Goal: Information Seeking & Learning: Learn about a topic

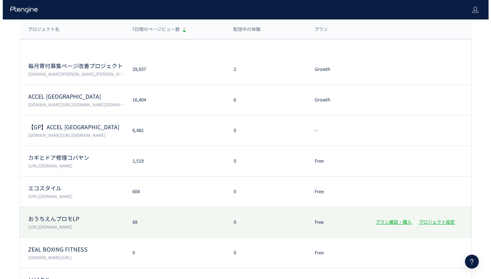
scroll to position [84, 0]
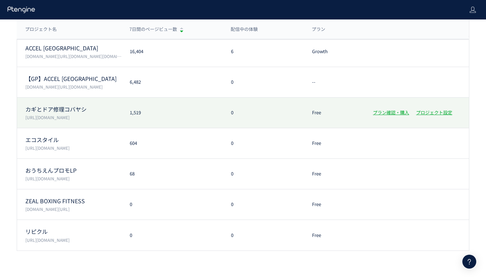
click at [102, 108] on p "カギとドア修理コバヤシ" at bounding box center [73, 109] width 96 height 8
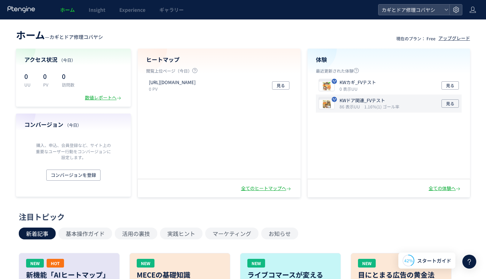
click at [373, 105] on icon "1.16%(1) ゴール率" at bounding box center [381, 107] width 35 height 6
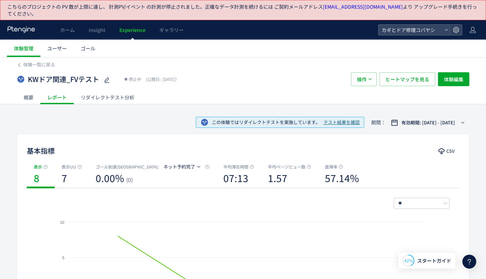
scroll to position [22, 0]
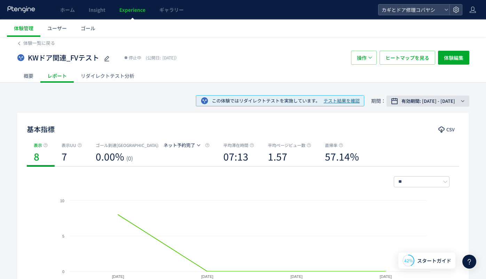
click at [405, 102] on span "有効期間: [DATE] - [DATE]" at bounding box center [428, 101] width 54 height 7
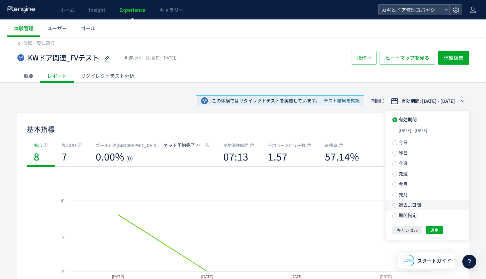
click at [404, 205] on span "過去...日間" at bounding box center [409, 205] width 24 height 7
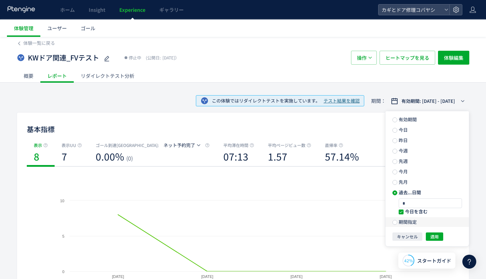
click at [407, 223] on span "期間指定" at bounding box center [406, 222] width 19 height 7
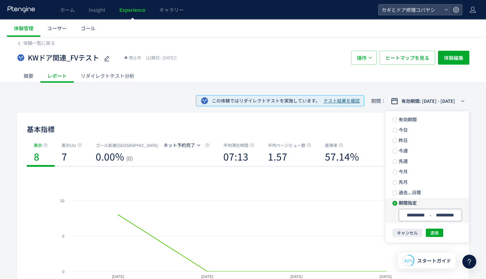
click at [413, 213] on input "**********" at bounding box center [415, 215] width 26 height 5
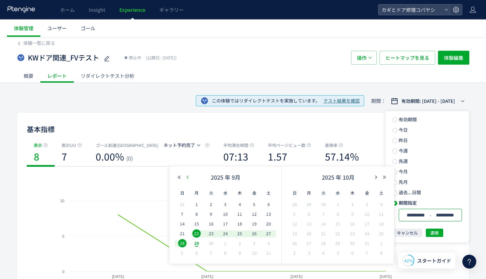
click at [186, 175] on icon "button" at bounding box center [187, 177] width 4 height 4
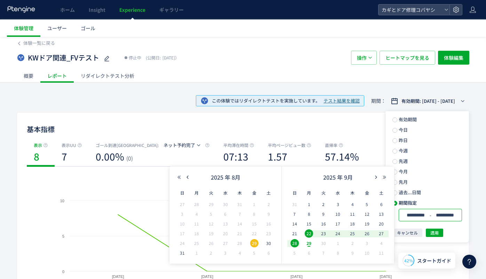
click at [429, 80] on div "概要 レポート リダイレクトテスト分析" at bounding box center [243, 76] width 452 height 14
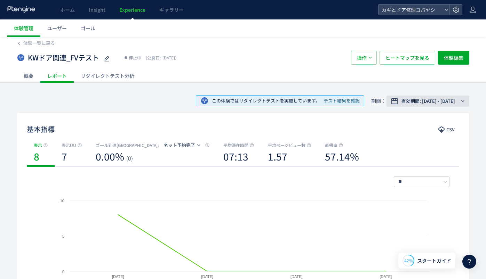
click at [427, 100] on span "有効期間: [DATE] - [DATE]" at bounding box center [428, 101] width 54 height 7
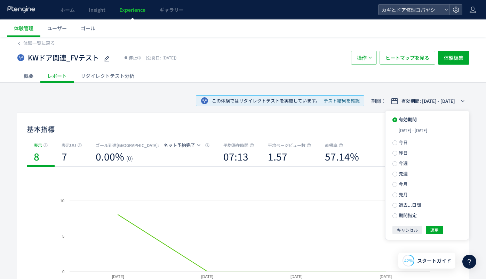
click at [312, 87] on div "体験一覧に戻る KWドア関連_FVテスト 停止中 (公開日: [DATE]） 操作 ヒートマップを見る 体験編集 概要 レポート リダイレクトテスト分析 この…" at bounding box center [243, 283] width 486 height 496
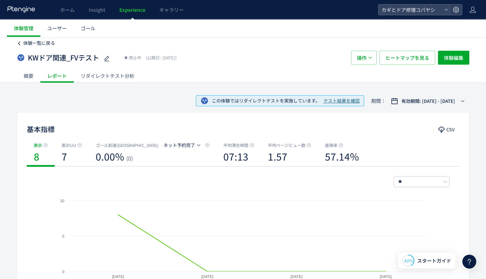
click at [17, 42] on icon at bounding box center [19, 43] width 5 height 5
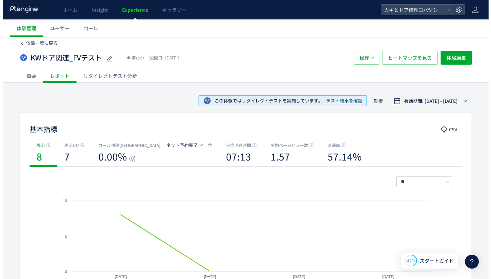
scroll to position [15, 0]
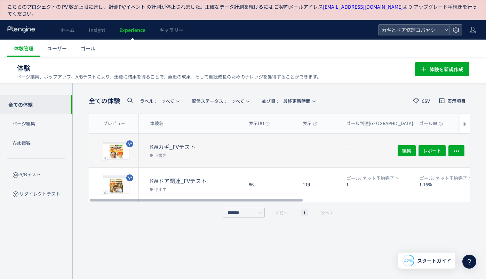
click at [339, 154] on div "--" at bounding box center [318, 151] width 43 height 34
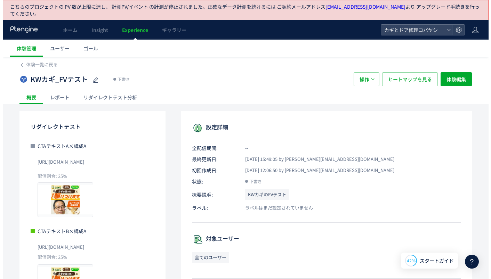
scroll to position [1, 0]
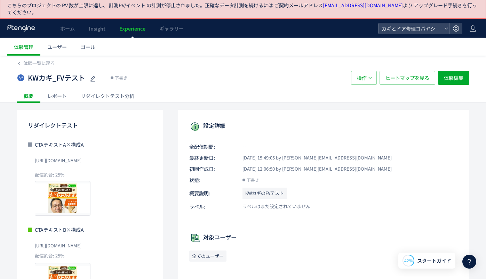
click at [114, 99] on div "リダイレクトテスト分析" at bounding box center [107, 96] width 67 height 14
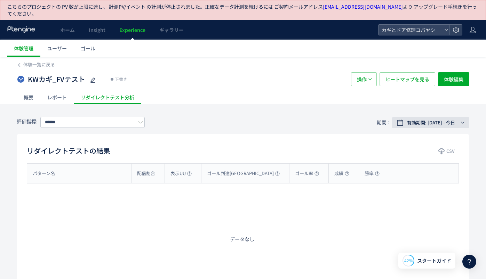
click at [430, 123] on span "有効期間: [DATE] - 今日" at bounding box center [431, 122] width 48 height 7
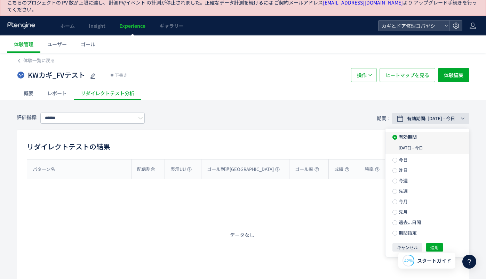
scroll to position [14, 0]
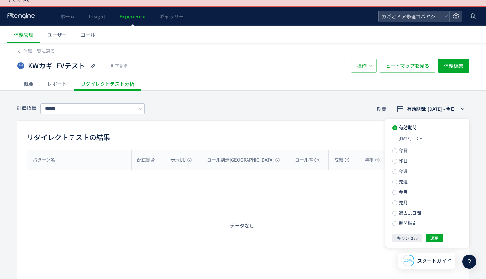
click at [234, 139] on div "リダイレクトテストの結果 CSV" at bounding box center [243, 138] width 452 height 13
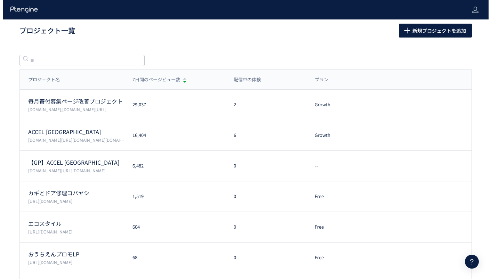
scroll to position [14, 0]
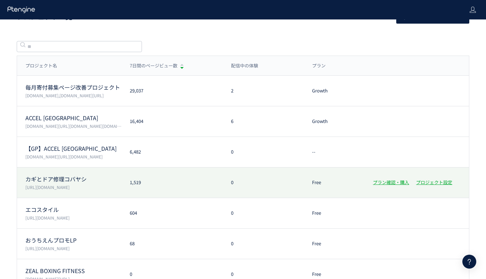
click at [177, 177] on div "カギとドア修理コバヤシ https://kagidoakobayashi.com/lp/ 1,519 0 Free プラン確認・購入 プロジェクト設定" at bounding box center [243, 183] width 452 height 31
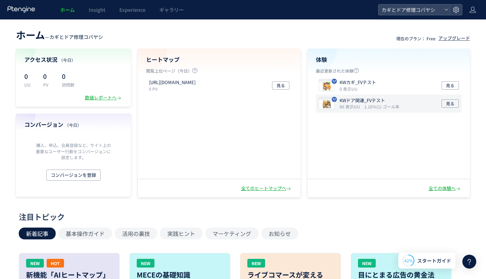
click at [374, 109] on p "86 表示UU 1.16%(1) ゴール率" at bounding box center [369, 107] width 60 height 6
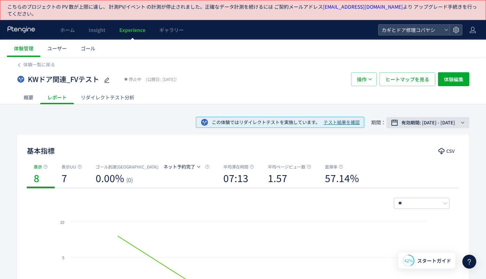
click at [438, 122] on span "有効期間: [DATE] - [DATE]" at bounding box center [428, 122] width 54 height 7
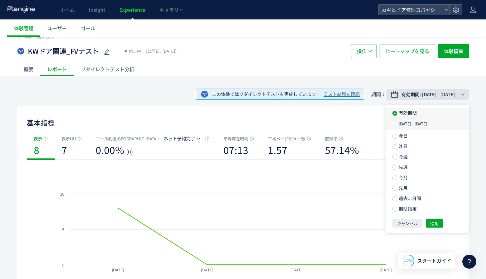
scroll to position [30, 0]
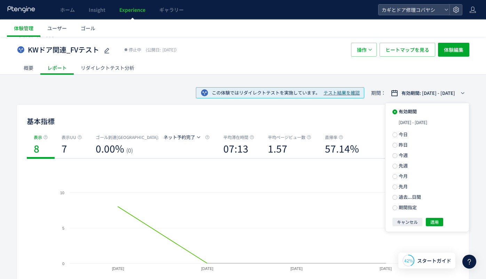
click at [116, 82] on div "この体験ではリダイレクトテストを実施しています。 テスト結果を確認 期間： 有効期間: 2025/08/29 - 2025/09/01" at bounding box center [243, 93] width 452 height 23
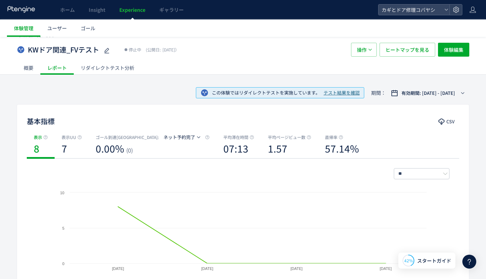
click at [114, 68] on div "リダイレクトテスト分析" at bounding box center [107, 68] width 67 height 14
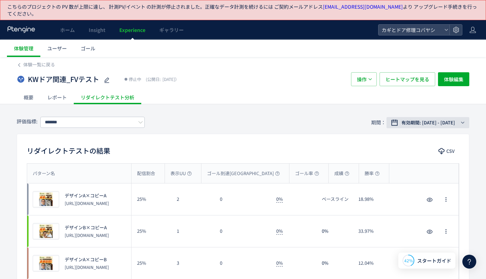
click at [410, 120] on span "有効期間: [DATE] - [DATE]" at bounding box center [428, 122] width 54 height 7
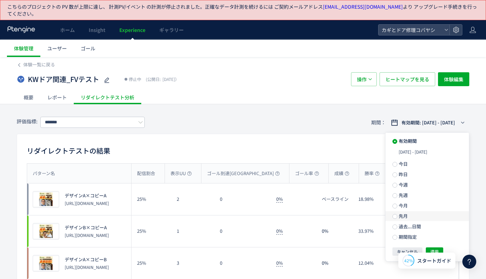
click at [405, 216] on span "先月" at bounding box center [402, 216] width 10 height 7
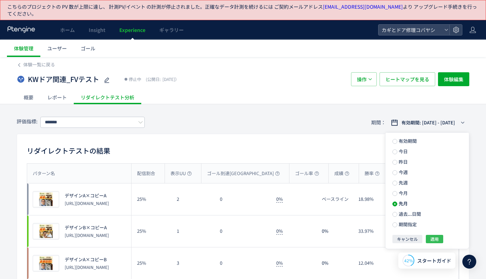
click at [437, 242] on span "適用" at bounding box center [434, 239] width 8 height 8
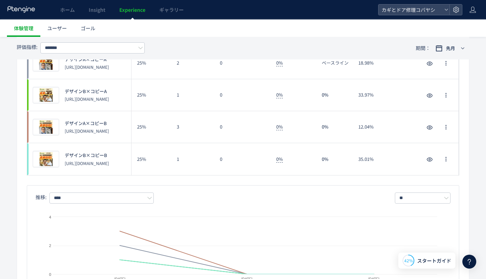
scroll to position [26, 0]
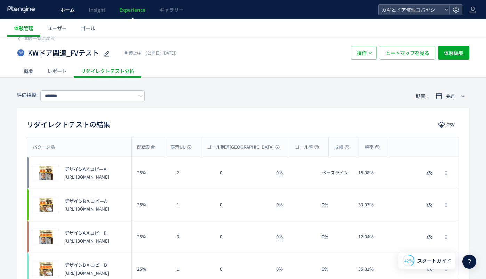
click at [67, 13] on span "ホーム" at bounding box center [67, 9] width 15 height 7
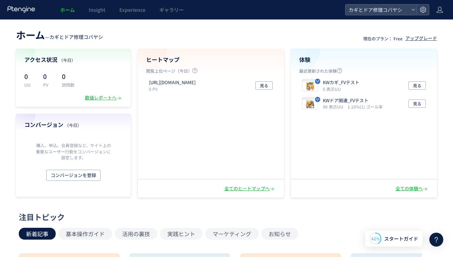
click at [309, 18] on div "ホーム Insight Experience ギャラリー" at bounding box center [172, 9] width 345 height 19
click at [319, 106] on div "KWドア関連_FVテスト 86 表示UU 1.16%(1) ゴール率" at bounding box center [340, 103] width 83 height 13
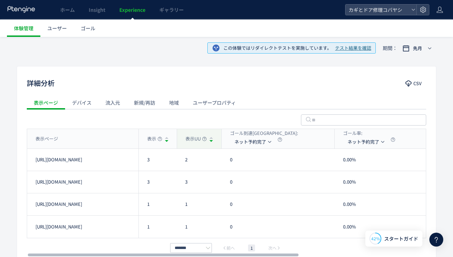
scroll to position [190, 0]
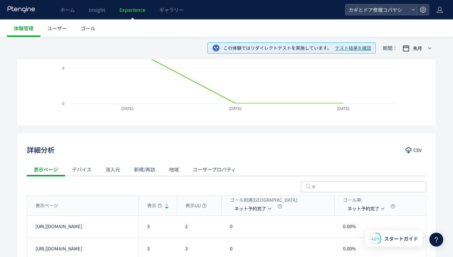
click at [80, 165] on div "デバイス" at bounding box center [81, 169] width 33 height 14
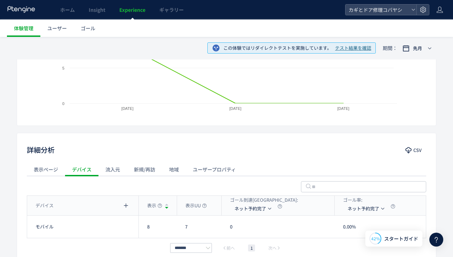
click at [114, 170] on div "流入元" at bounding box center [112, 169] width 29 height 14
click at [141, 171] on div "新規/再訪" at bounding box center [144, 169] width 35 height 14
click at [47, 168] on div "表示ページ" at bounding box center [46, 169] width 38 height 14
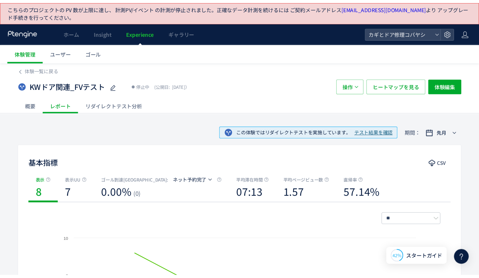
scroll to position [17, 0]
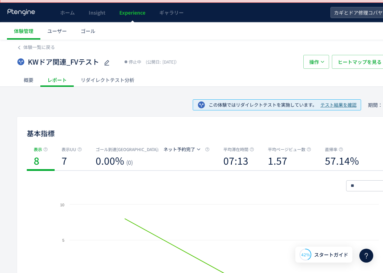
click at [124, 111] on div "この体験ではリダイレクトテストを実施しています。 テスト結果を確認 期間： 先月" at bounding box center [219, 105] width 405 height 23
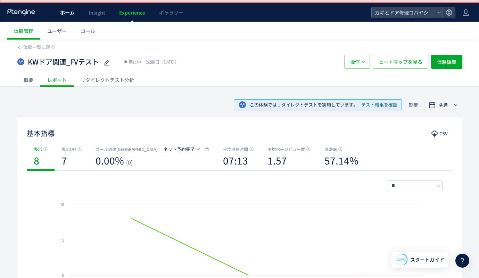
click at [69, 11] on span "ホーム" at bounding box center [67, 12] width 15 height 7
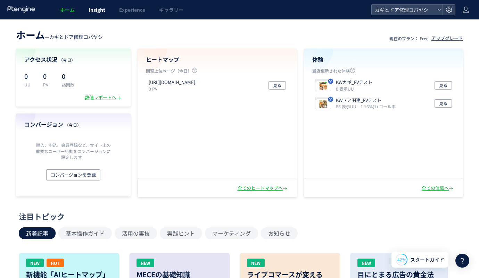
click at [98, 8] on span "Insight" at bounding box center [97, 9] width 17 height 7
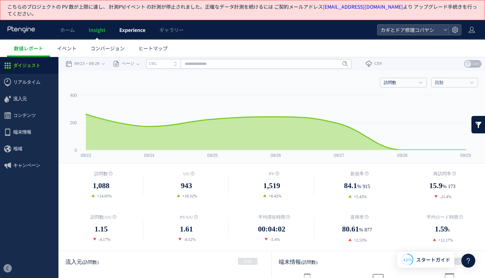
click at [122, 32] on span "Experience" at bounding box center [132, 29] width 26 height 7
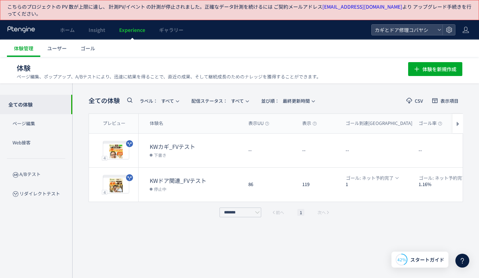
click at [161, 31] on span "ギャラリー" at bounding box center [171, 29] width 24 height 7
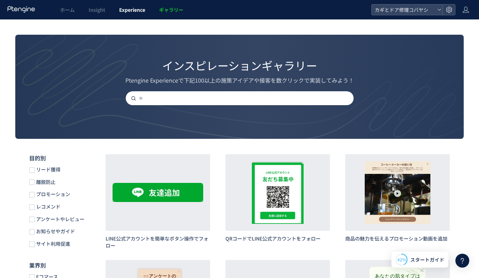
click at [130, 14] on link "Experience" at bounding box center [132, 9] width 40 height 19
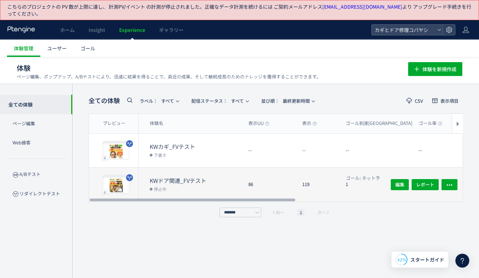
click at [270, 179] on div "86" at bounding box center [270, 185] width 54 height 34
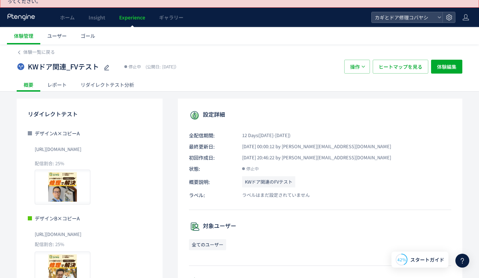
scroll to position [12, 0]
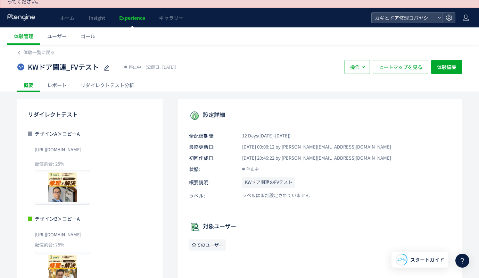
click at [120, 84] on div "リダイレクトテスト分析" at bounding box center [107, 85] width 67 height 14
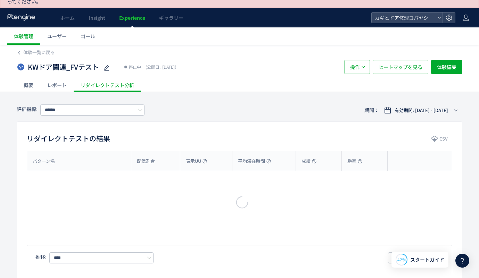
type input "*******"
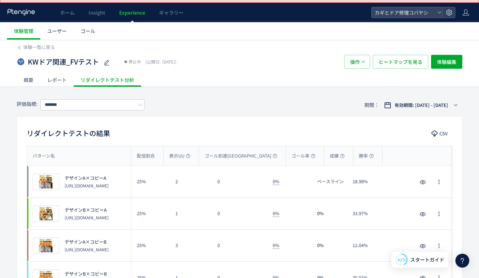
scroll to position [18, 0]
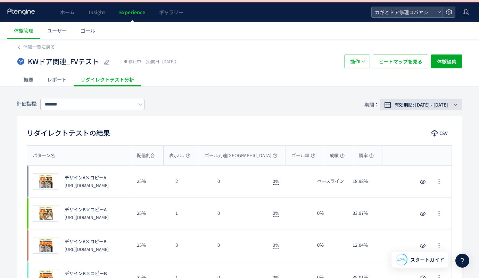
click at [401, 105] on span "有効期間: [DATE] - [DATE]" at bounding box center [422, 105] width 54 height 7
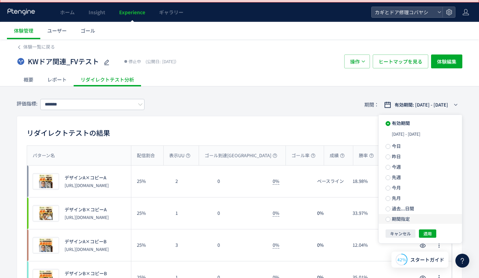
click at [393, 218] on span "期間指定" at bounding box center [400, 219] width 19 height 7
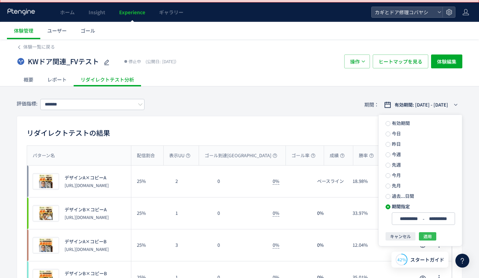
click at [428, 237] on span "適用" at bounding box center [428, 237] width 8 height 8
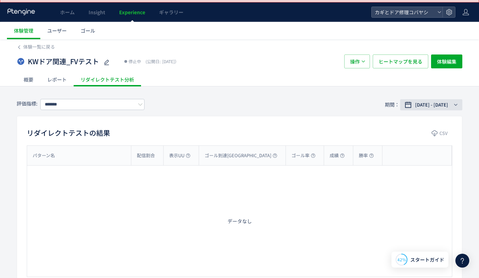
click at [420, 102] on span "2025/09/22 - 2025/09/28" at bounding box center [431, 105] width 33 height 7
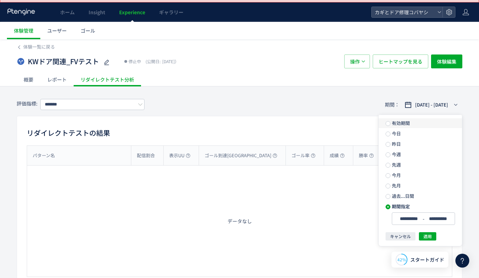
click at [396, 122] on span "有効期間" at bounding box center [400, 123] width 19 height 7
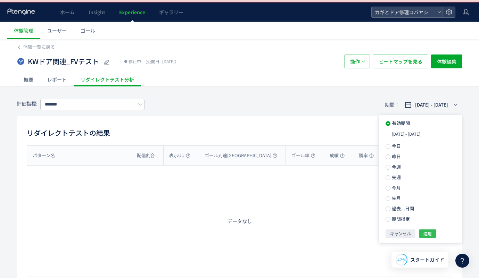
click at [429, 230] on span "適用" at bounding box center [428, 234] width 8 height 8
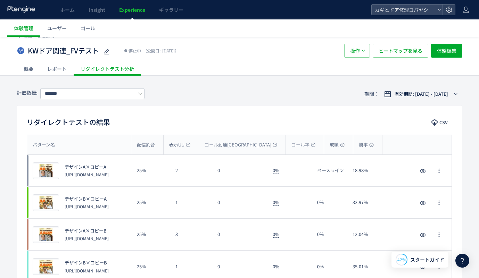
scroll to position [28, 0]
click at [448, 95] on span "有効期間: [DATE] - [DATE]" at bounding box center [422, 94] width 54 height 7
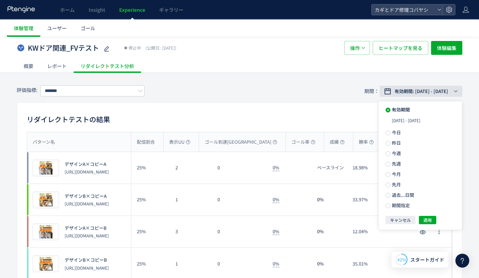
scroll to position [20, 0]
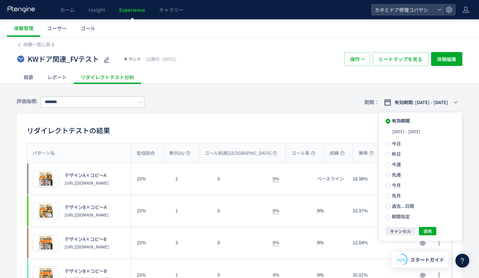
click at [264, 109] on div "評価指標: ******* 期間： 有効期間: 2025/08/29 - 2025/09/01" at bounding box center [240, 102] width 446 height 23
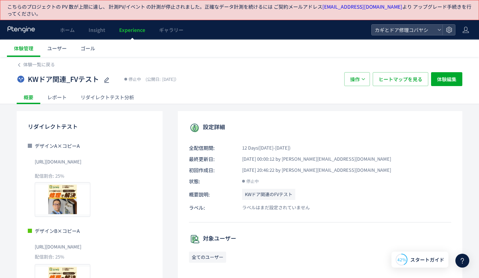
click at [227, 73] on div "KWドア関連_FVテスト 停止中 (公開日: 2025/08/20）" at bounding box center [177, 79] width 321 height 14
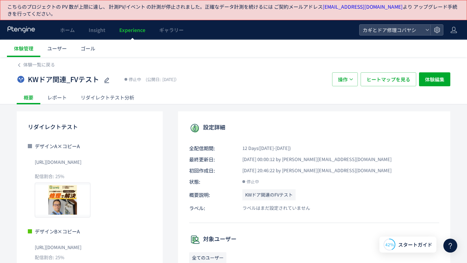
click at [292, 73] on div "KWドア関連_FVテスト 停止中 (公開日: 2025/08/20）" at bounding box center [171, 79] width 308 height 14
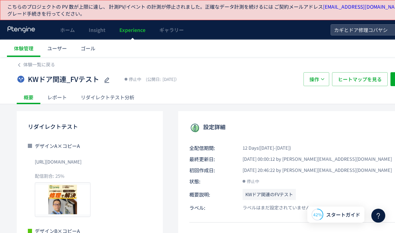
click at [110, 98] on div "リダイレクトテスト分析" at bounding box center [107, 97] width 67 height 14
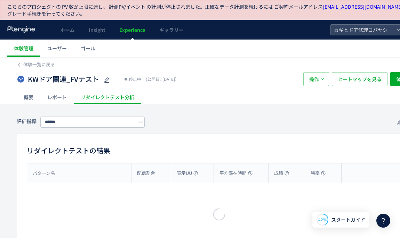
type input "*******"
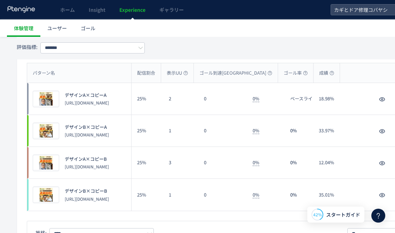
scroll to position [119, 0]
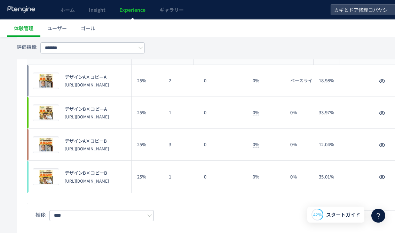
drag, startPoint x: 65, startPoint y: 114, endPoint x: 90, endPoint y: 119, distance: 25.5
click at [90, 119] on p "[URL][DOMAIN_NAME]" at bounding box center [87, 117] width 44 height 6
drag, startPoint x: 66, startPoint y: 82, endPoint x: 102, endPoint y: 89, distance: 36.5
click at [102, 88] on p "[URL][DOMAIN_NAME]" at bounding box center [87, 85] width 44 height 6
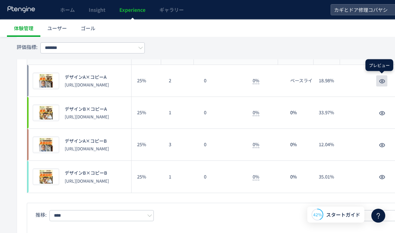
copy p "[URL][DOMAIN_NAME]"
